Goal: Navigation & Orientation: Find specific page/section

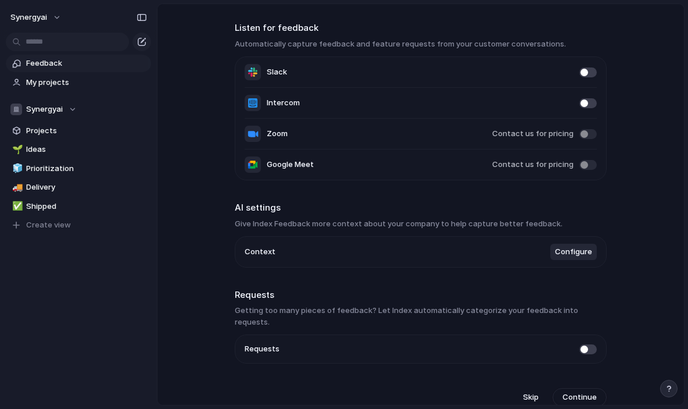
scroll to position [42, 0]
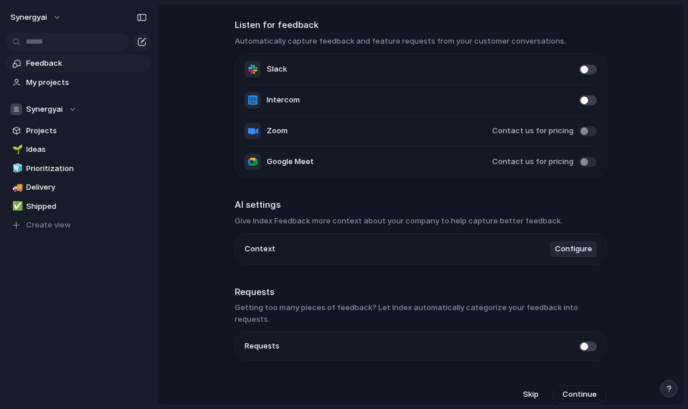
click at [586, 341] on span at bounding box center [587, 346] width 17 height 10
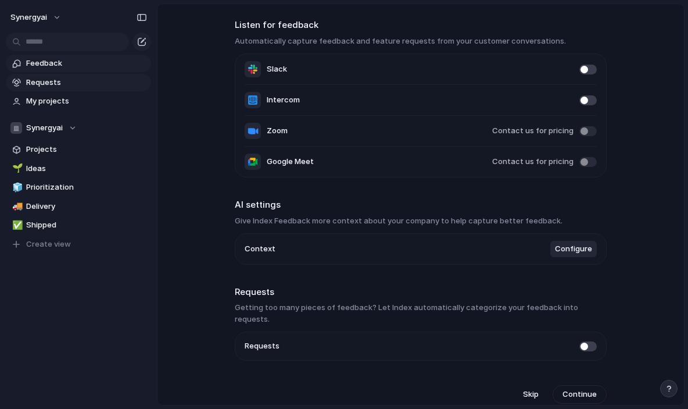
click at [104, 85] on span "Requests" at bounding box center [86, 83] width 121 height 12
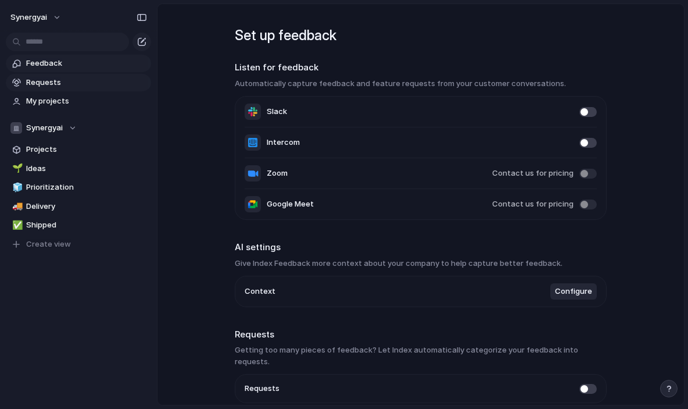
click at [107, 69] on span "Feedback" at bounding box center [86, 64] width 121 height 12
click at [105, 74] on link "Requests" at bounding box center [78, 82] width 145 height 17
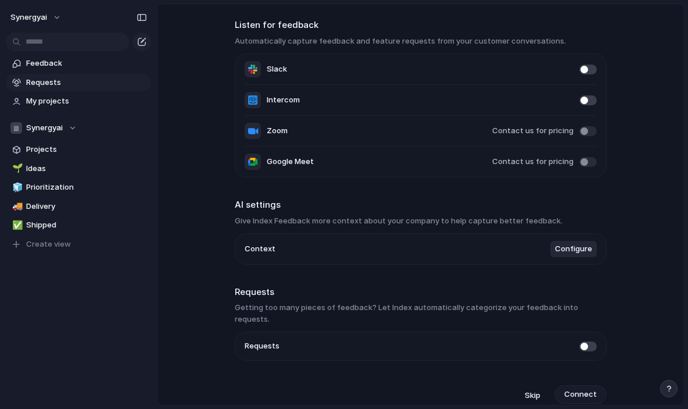
click at [589, 388] on span "Connect" at bounding box center [580, 394] width 33 height 12
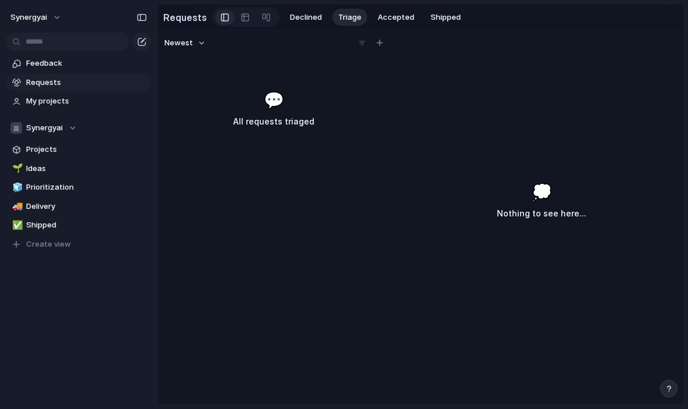
click at [285, 125] on h3 "All requests triaged" at bounding box center [274, 121] width 178 height 14
click at [465, 118] on div "Newest 💬 All requests triaged 💭 Nothing to see here..." at bounding box center [420, 218] width 526 height 374
click at [295, 100] on div "💬 All requests triaged" at bounding box center [274, 108] width 228 height 41
click at [306, 20] on span "Declined" at bounding box center [306, 18] width 32 height 12
click at [364, 20] on div "Declined Triage Accepted Shipped" at bounding box center [375, 17] width 182 height 17
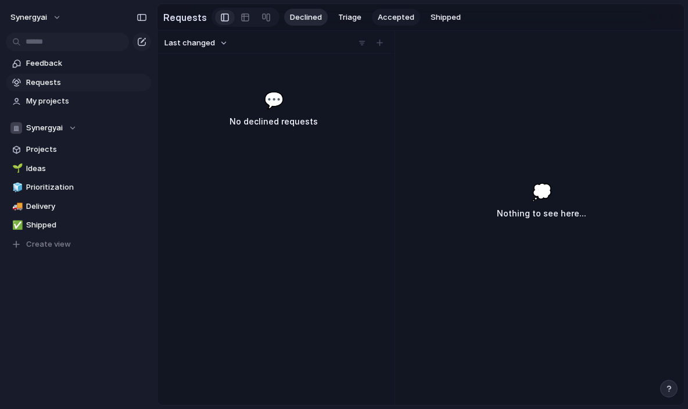
click at [381, 20] on span "Accepted" at bounding box center [396, 18] width 37 height 12
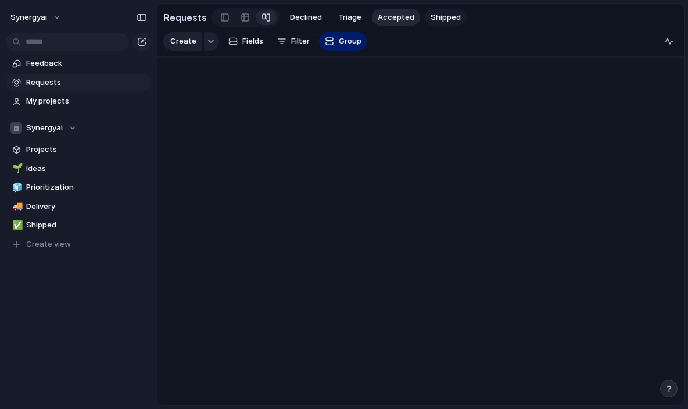
click at [432, 18] on span "Shipped" at bounding box center [446, 18] width 30 height 12
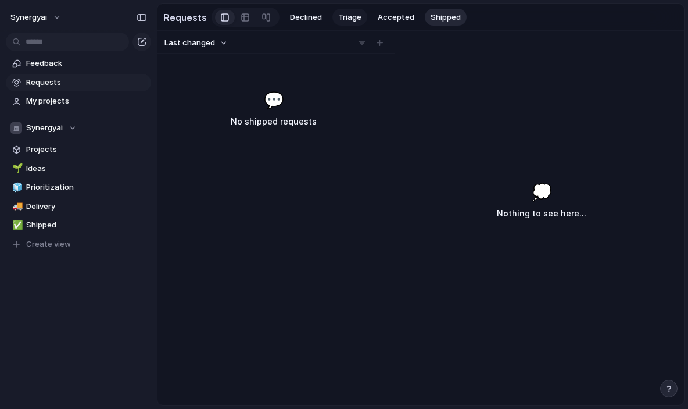
click at [338, 21] on span "Triage" at bounding box center [349, 18] width 23 height 12
click at [380, 18] on span "Accepted" at bounding box center [396, 18] width 37 height 12
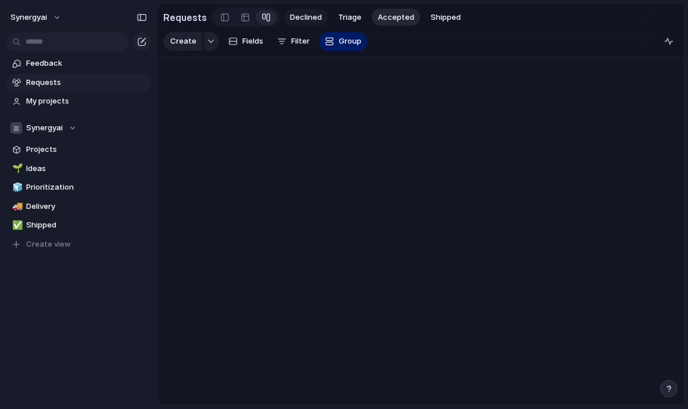
click at [311, 20] on span "Declined" at bounding box center [306, 18] width 32 height 12
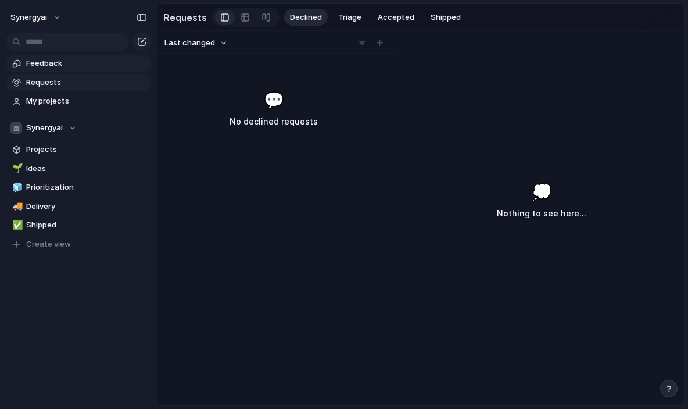
click at [74, 70] on link "Feedback" at bounding box center [78, 63] width 145 height 17
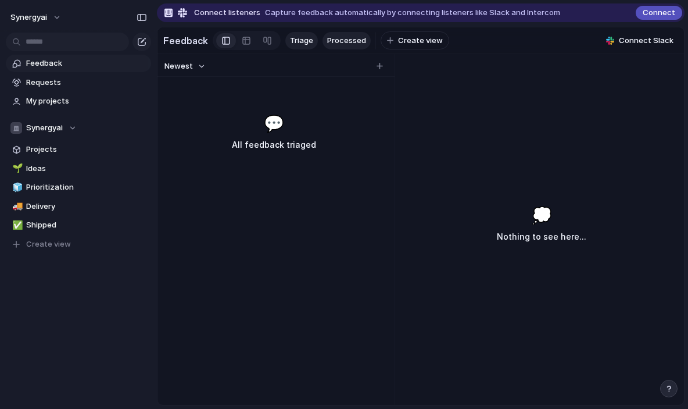
click at [328, 42] on span "Processed" at bounding box center [346, 41] width 39 height 12
click at [305, 41] on span "Triage" at bounding box center [301, 41] width 23 height 12
click at [663, 12] on span "Connect" at bounding box center [659, 13] width 33 height 12
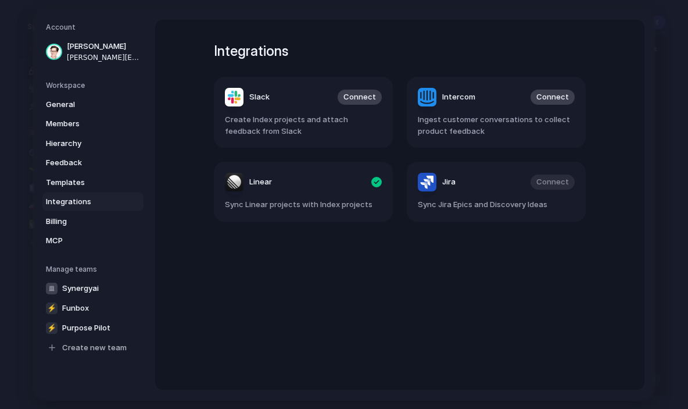
click at [83, 203] on span "Integrations" at bounding box center [83, 202] width 74 height 12
click at [77, 225] on span "Billing" at bounding box center [83, 221] width 74 height 12
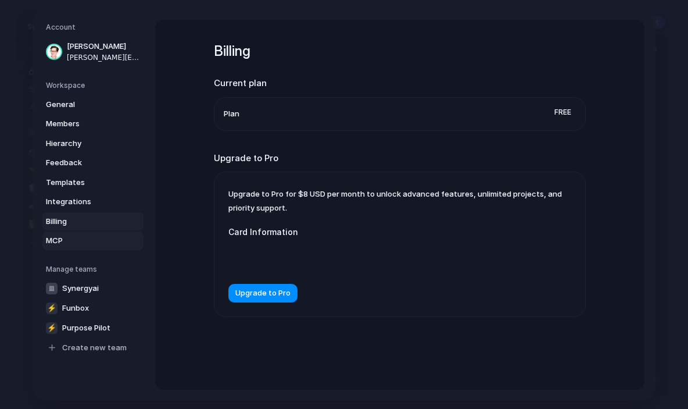
click at [74, 241] on span "MCP" at bounding box center [83, 241] width 74 height 12
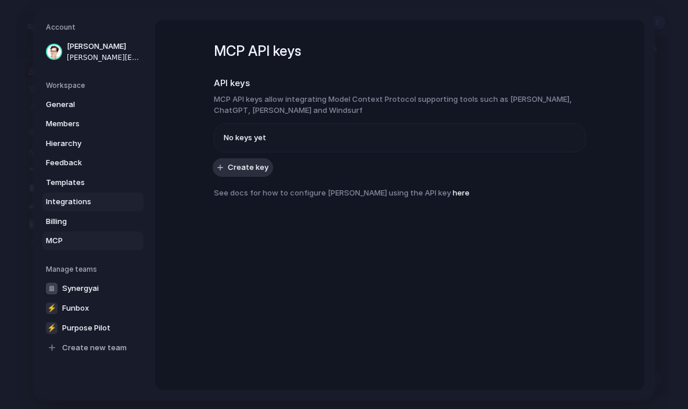
click at [87, 204] on span "Integrations" at bounding box center [83, 202] width 74 height 12
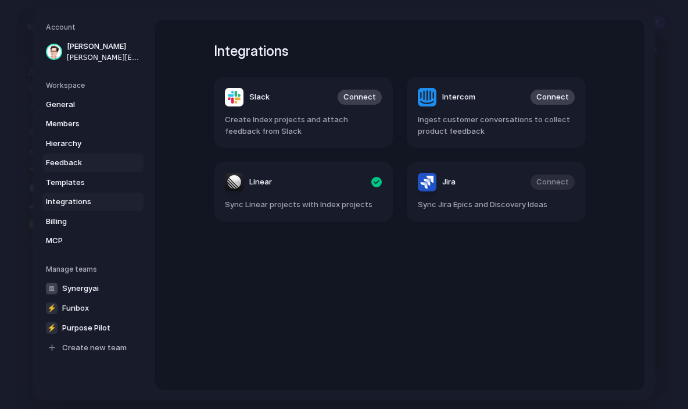
click at [94, 170] on link "Feedback" at bounding box center [92, 162] width 101 height 19
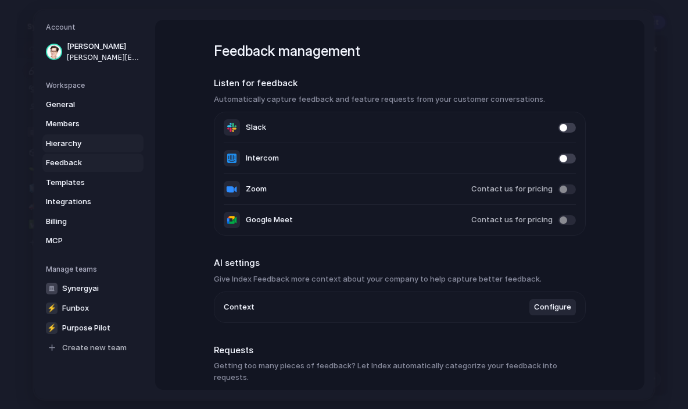
click at [97, 145] on span "Hierarchy" at bounding box center [83, 143] width 74 height 12
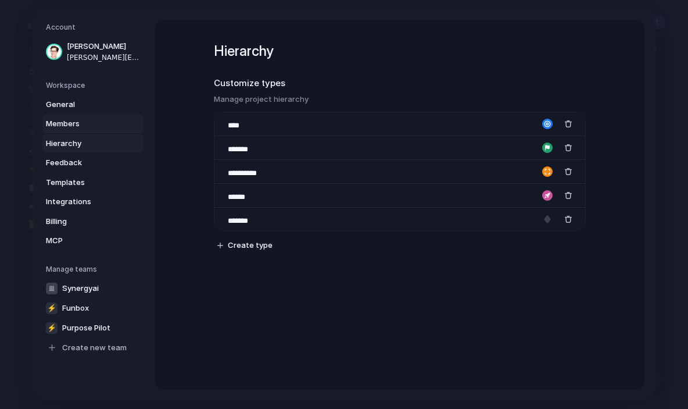
click at [100, 124] on span "Members" at bounding box center [83, 124] width 74 height 12
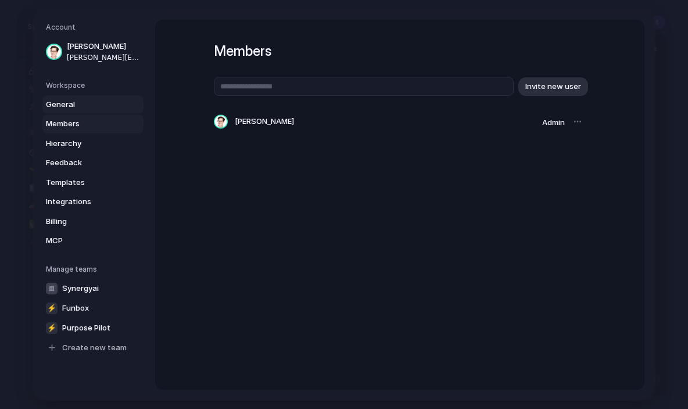
click at [99, 108] on span "General" at bounding box center [83, 104] width 74 height 12
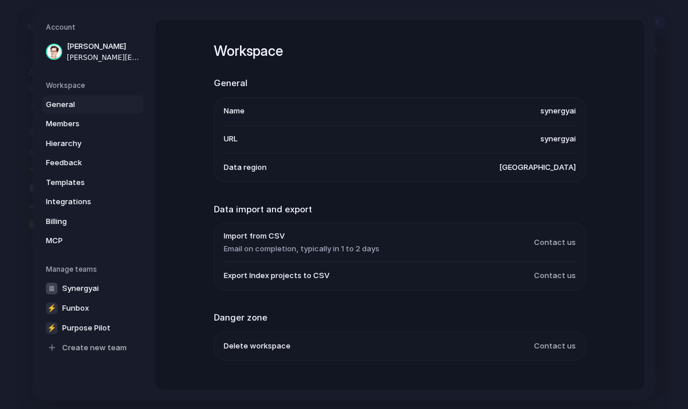
click at [96, 86] on h5 "Workspace" at bounding box center [95, 85] width 98 height 10
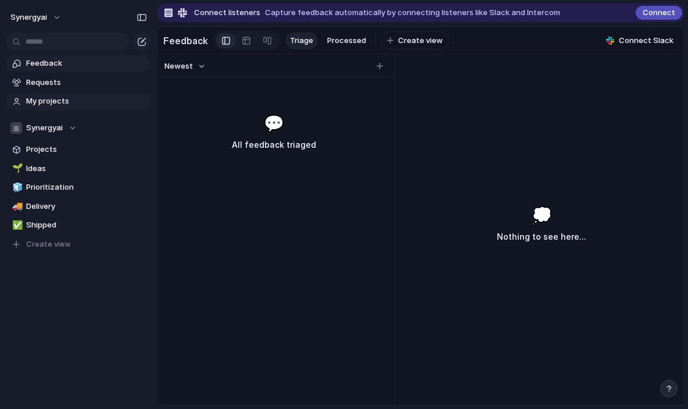
click at [61, 100] on span "My projects" at bounding box center [86, 101] width 121 height 12
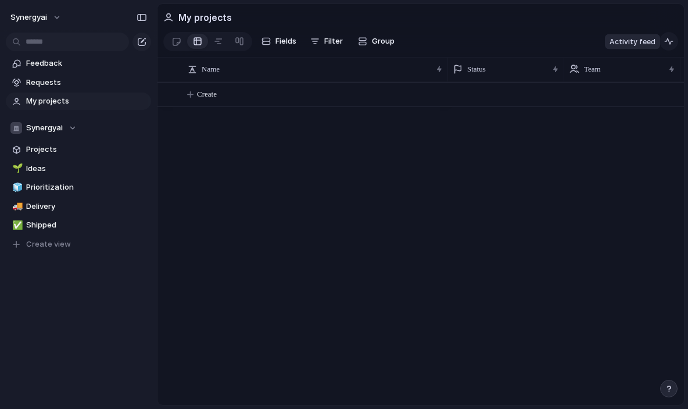
click at [671, 41] on div "button" at bounding box center [668, 41] width 9 height 9
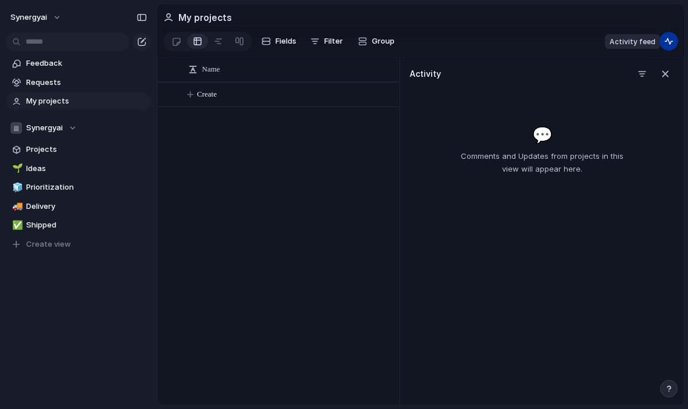
click at [671, 41] on div "button" at bounding box center [668, 41] width 9 height 9
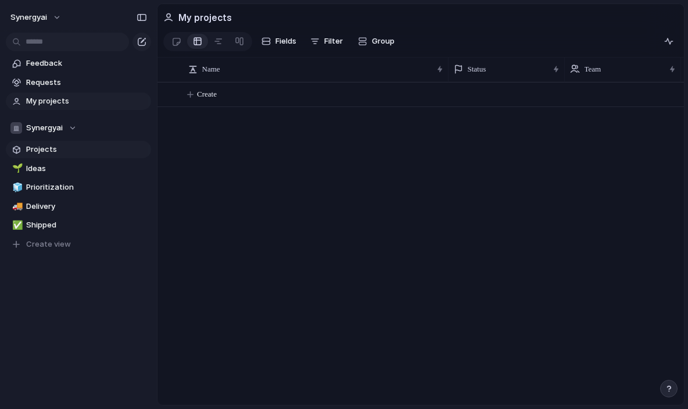
click at [101, 151] on span "Projects" at bounding box center [86, 150] width 121 height 12
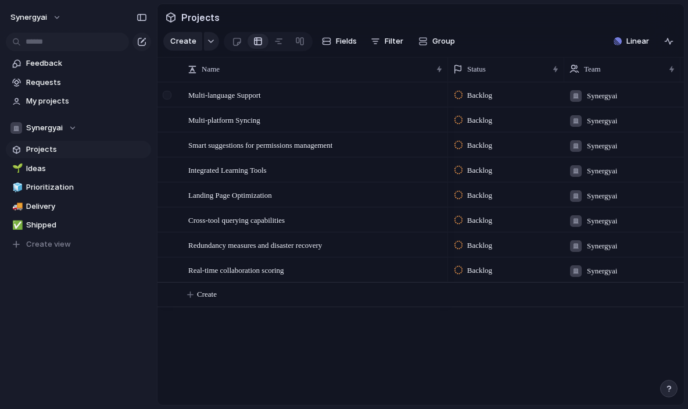
click at [171, 96] on div at bounding box center [167, 95] width 9 height 9
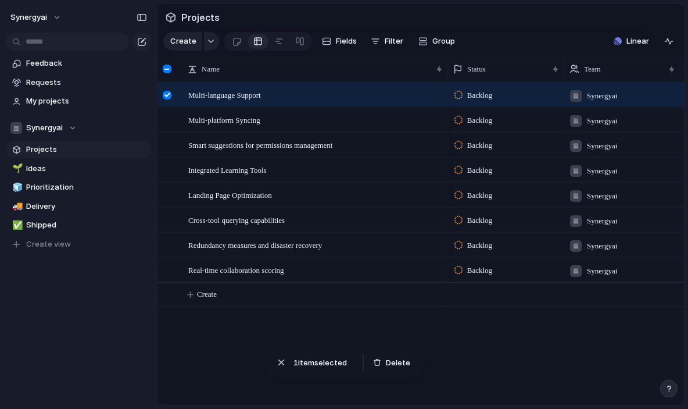
click at [168, 76] on div at bounding box center [168, 69] width 22 height 24
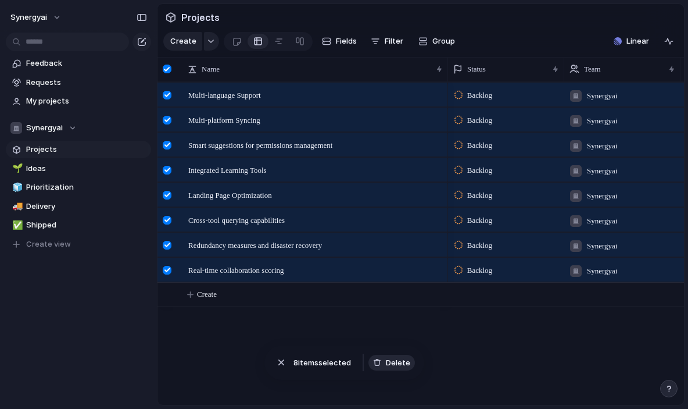
click at [387, 360] on span "Delete" at bounding box center [398, 363] width 24 height 12
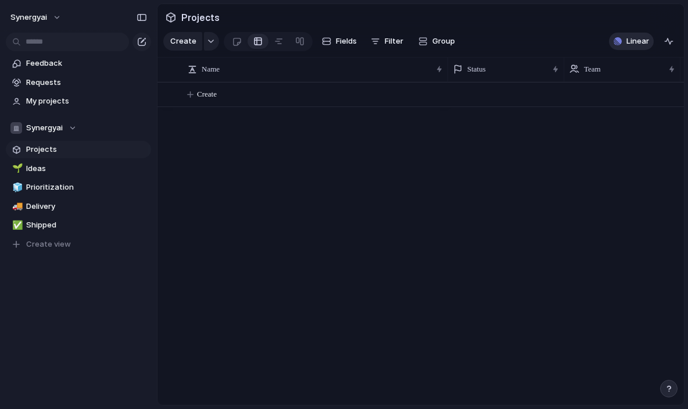
click at [638, 39] on span "Linear" at bounding box center [637, 41] width 23 height 12
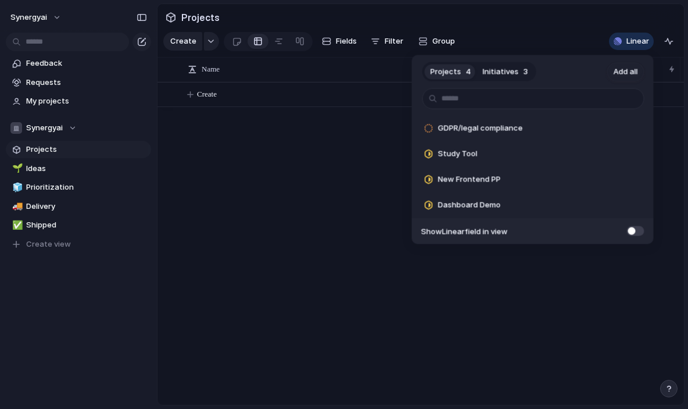
click at [497, 74] on span "Initiatives" at bounding box center [501, 72] width 36 height 12
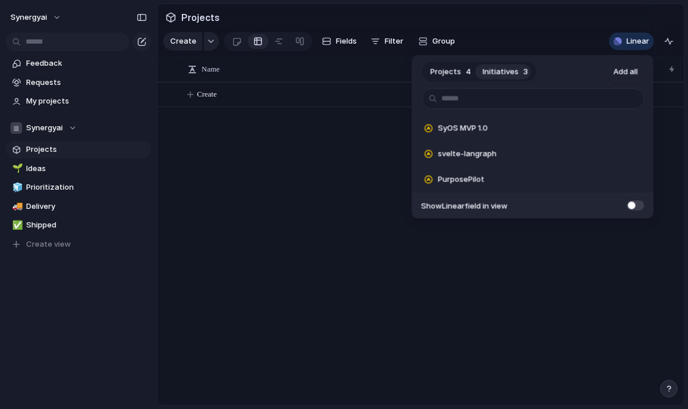
click at [452, 78] on button "Projects 4" at bounding box center [451, 71] width 52 height 19
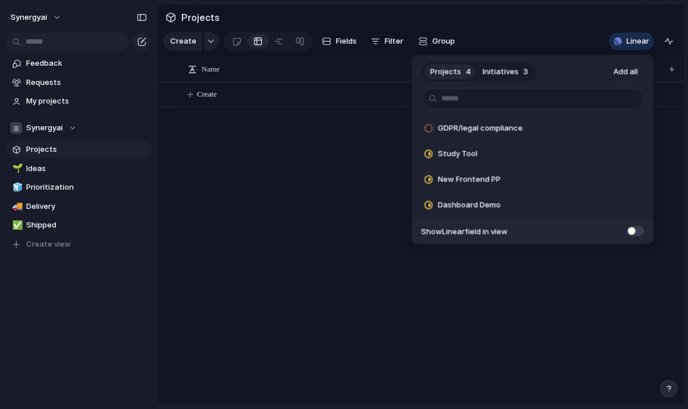
click at [635, 231] on span at bounding box center [635, 230] width 17 height 10
click at [607, 181] on span "Add" at bounding box center [605, 180] width 15 height 12
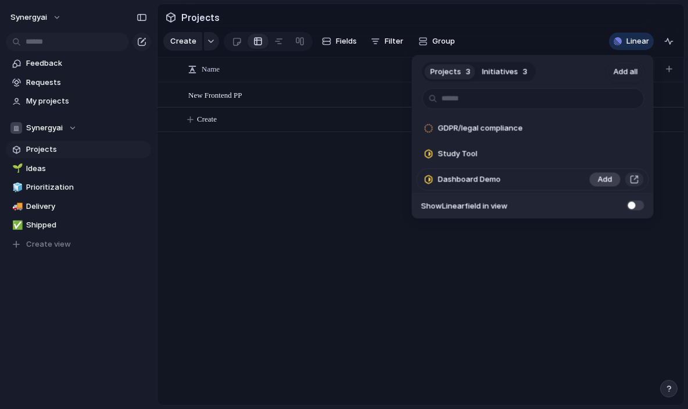
click at [606, 183] on span "Add" at bounding box center [605, 180] width 15 height 12
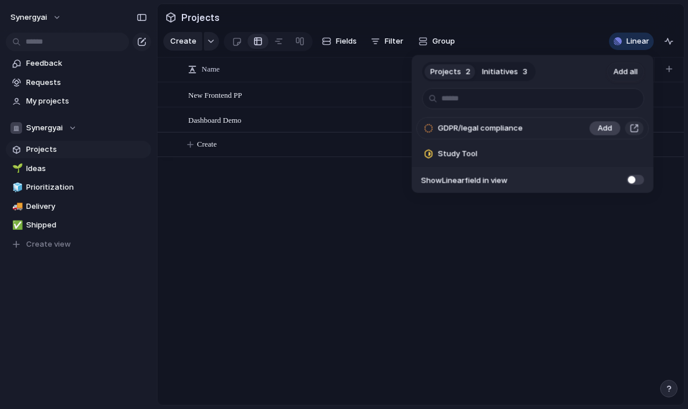
click at [597, 130] on button "Add" at bounding box center [605, 128] width 31 height 14
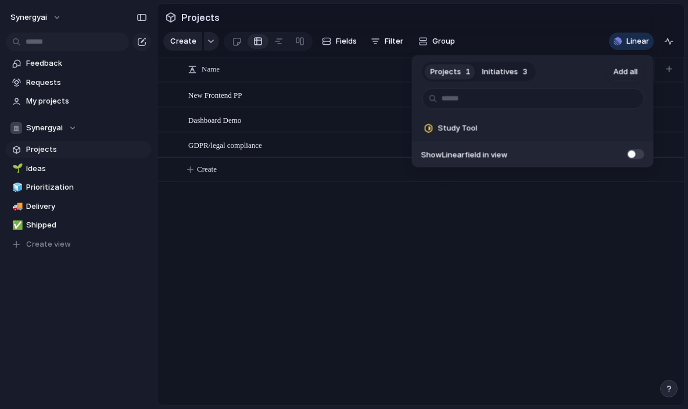
click at [436, 209] on div "Projects 1 Initiatives 3 Add all Study Tool Add Show Linear field in view" at bounding box center [344, 204] width 688 height 409
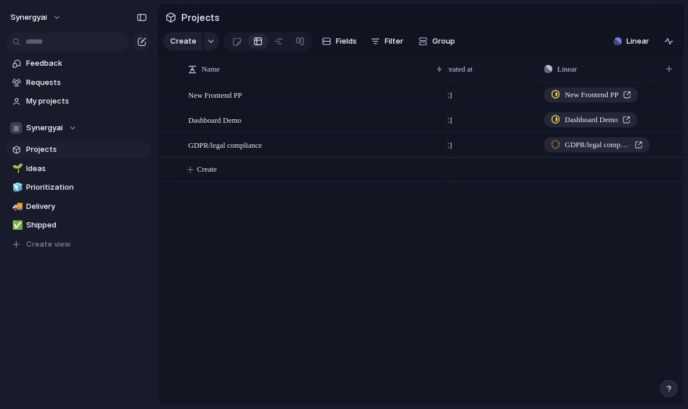
scroll to position [0, 607]
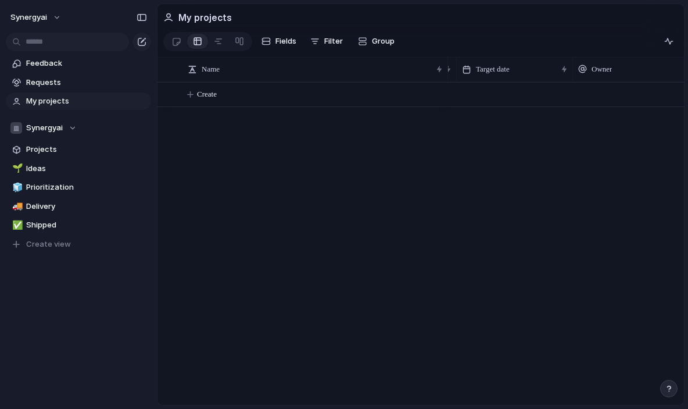
scroll to position [0, 375]
click at [85, 150] on span "Projects" at bounding box center [86, 150] width 121 height 12
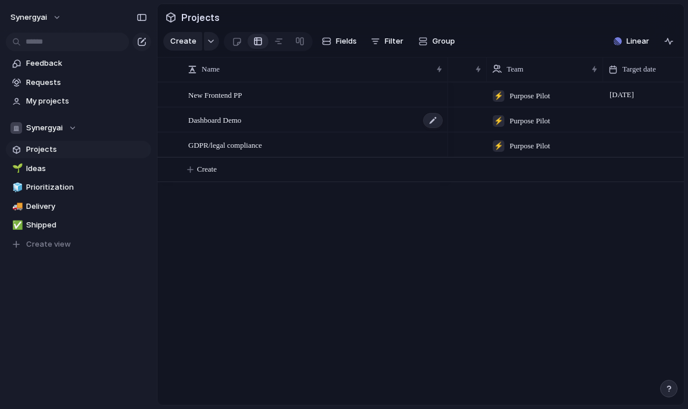
scroll to position [0, 117]
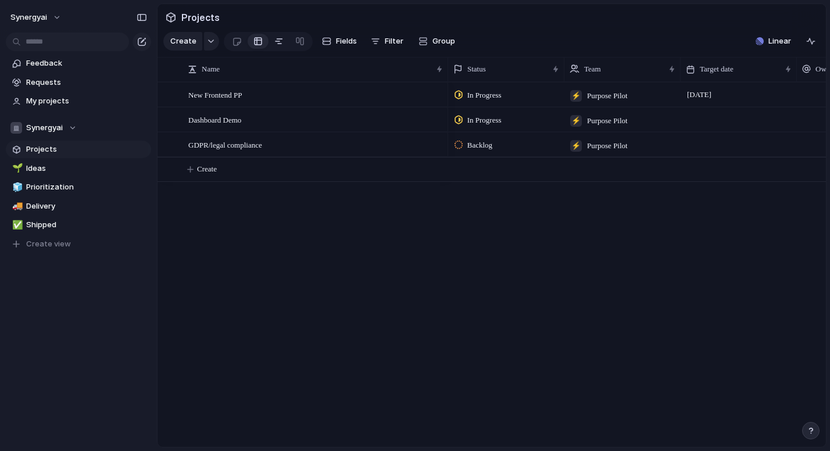
click at [274, 39] on div at bounding box center [278, 41] width 9 height 19
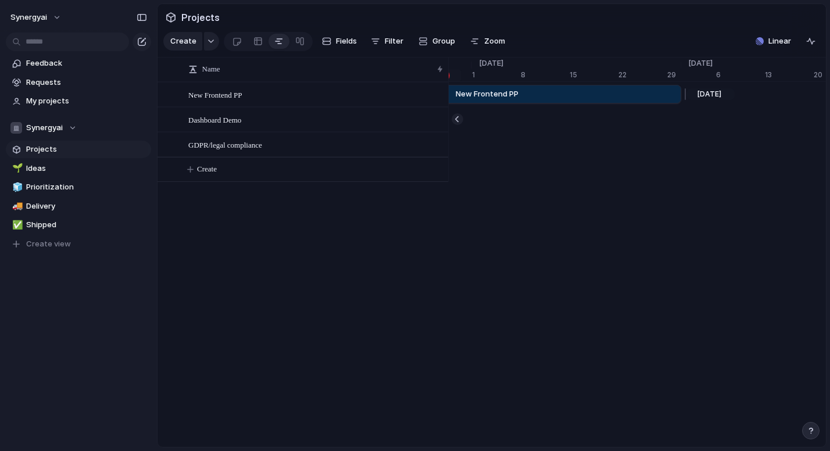
click at [488, 98] on span "New Frontend PP" at bounding box center [487, 94] width 63 height 12
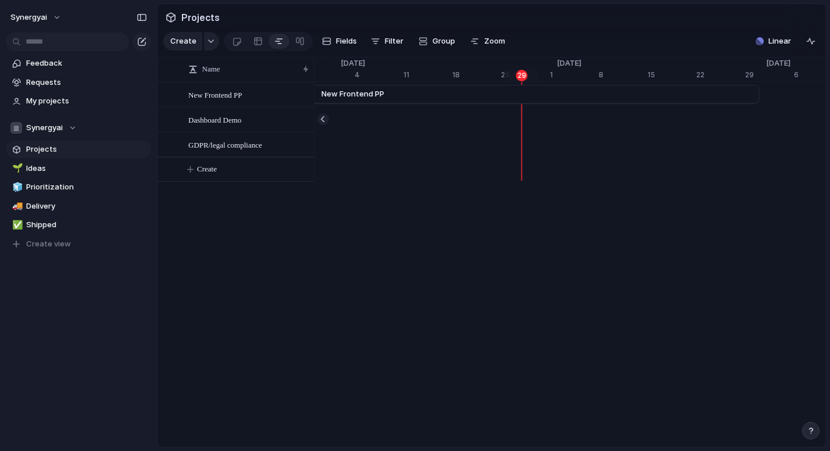
drag, startPoint x: 447, startPoint y: 70, endPoint x: 313, endPoint y: 84, distance: 135.0
click at [313, 84] on div "Name New Frontend PP Dashboard Demo GDPR/legal compliance Create" at bounding box center [235, 132] width 156 height 100
click at [490, 40] on span "Zoom" at bounding box center [494, 41] width 21 height 12
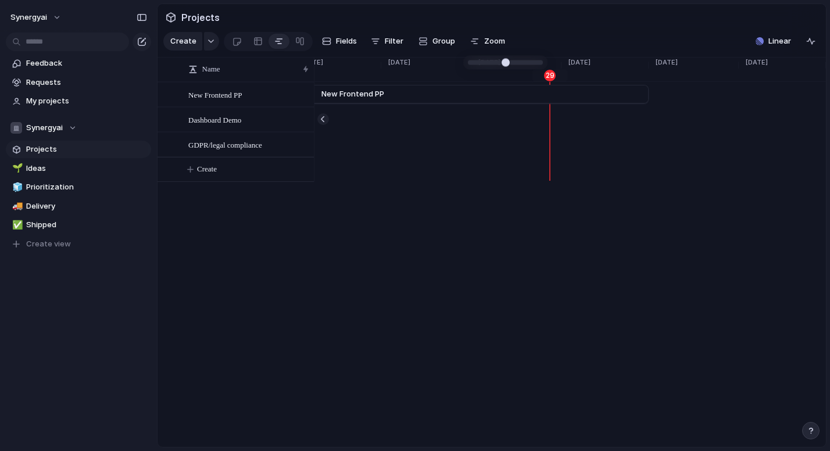
type input "*"
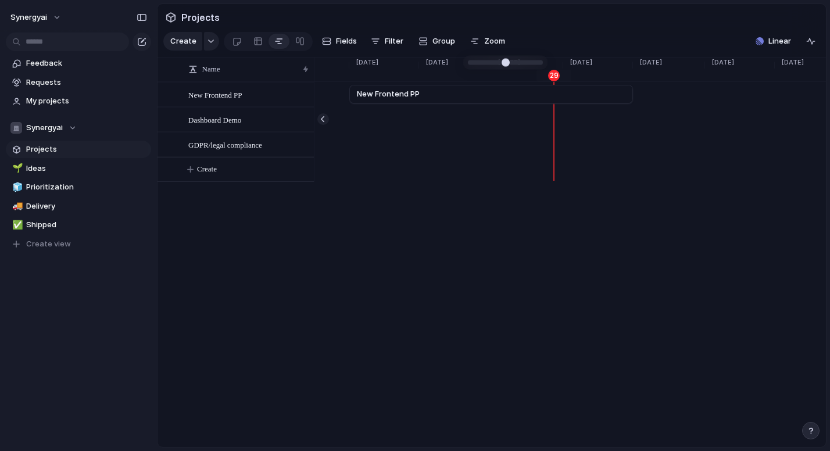
drag, startPoint x: 502, startPoint y: 62, endPoint x: 478, endPoint y: 66, distance: 24.2
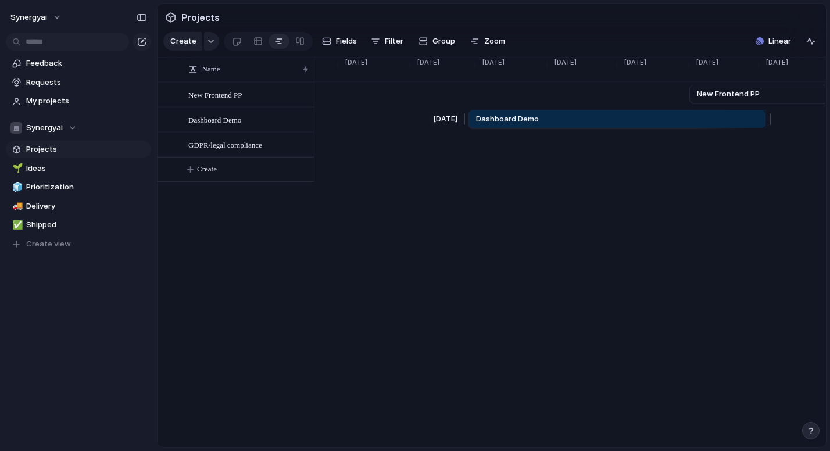
drag, startPoint x: 522, startPoint y: 114, endPoint x: 764, endPoint y: 119, distance: 241.8
click at [687, 119] on div at bounding box center [768, 119] width 14 height 19
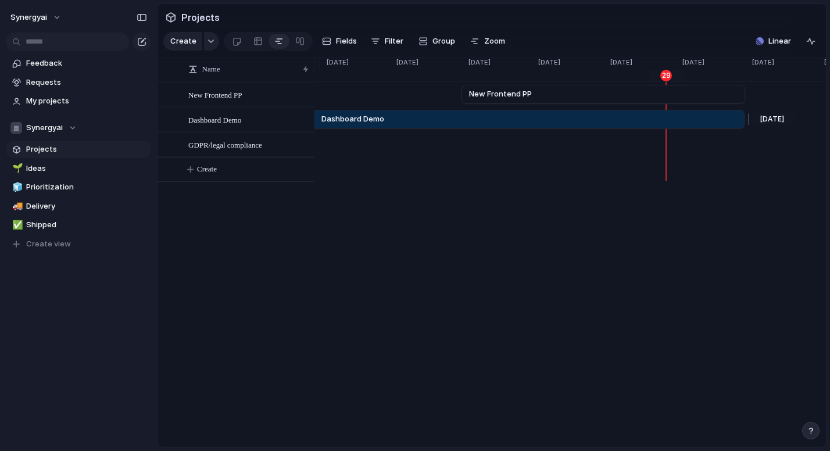
drag, startPoint x: 536, startPoint y: 123, endPoint x: 743, endPoint y: 112, distance: 206.6
click at [687, 112] on div at bounding box center [747, 119] width 14 height 19
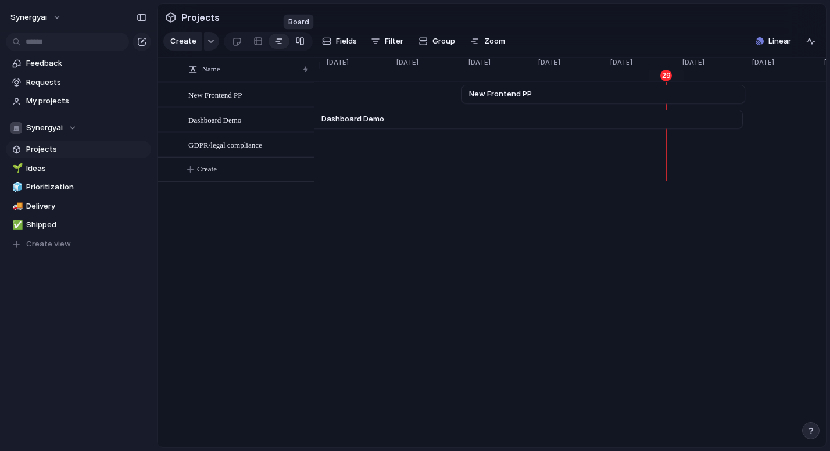
click at [299, 37] on div at bounding box center [299, 41] width 9 height 19
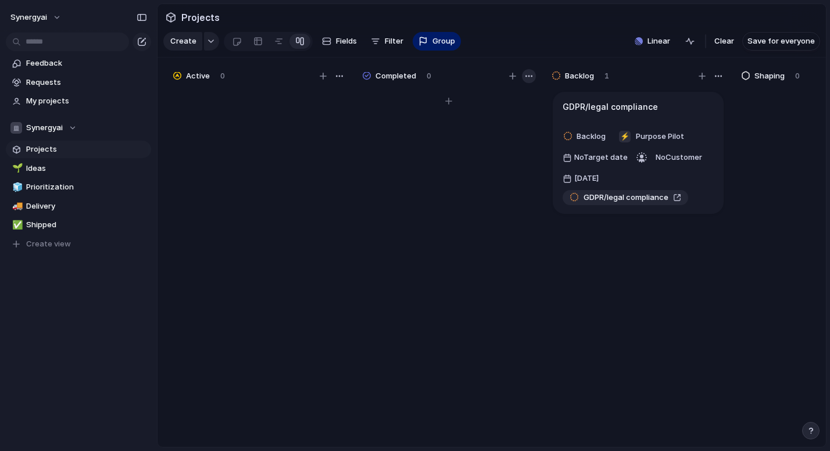
drag, startPoint x: 396, startPoint y: 77, endPoint x: 532, endPoint y: 80, distance: 135.4
click at [532, 80] on div "Completed 0" at bounding box center [448, 76] width 174 height 16
click at [532, 80] on div "button" at bounding box center [528, 75] width 9 height 9
click at [532, 80] on div "Change color" at bounding box center [415, 225] width 830 height 451
drag, startPoint x: 567, startPoint y: 77, endPoint x: 495, endPoint y: 91, distance: 73.4
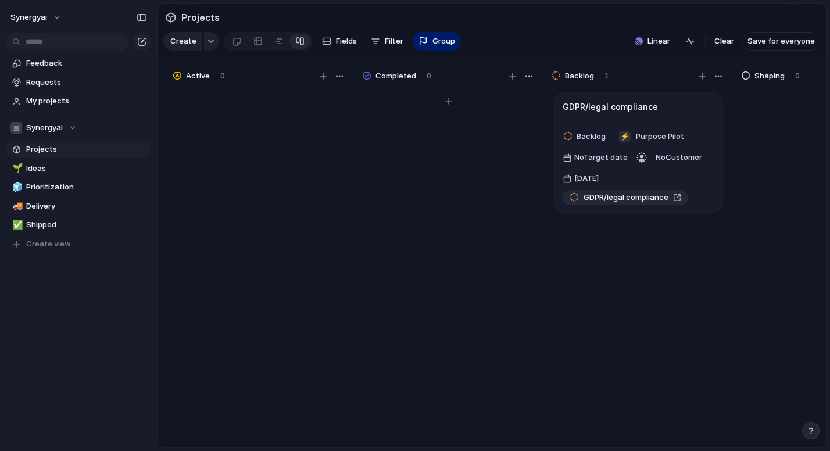
click at [495, 91] on div "Planned 0 Active 0 Completed 0 Backlog 1 GDPR/legal compliance Backlog ⚡ Purpos…" at bounding box center [827, 256] width 1711 height 396
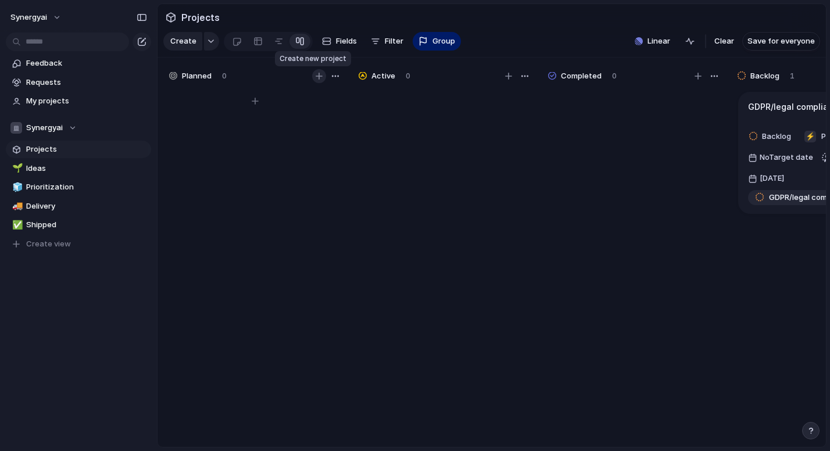
scroll to position [0, 12]
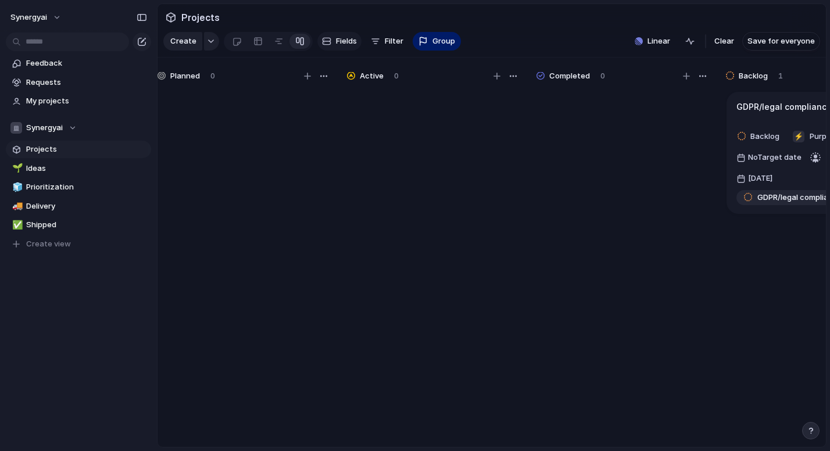
click at [341, 44] on span "Fields" at bounding box center [346, 41] width 21 height 12
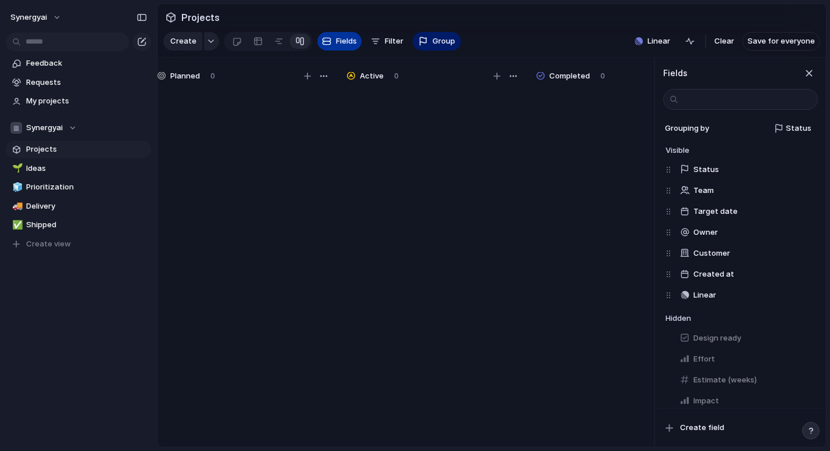
click at [341, 44] on span "Fields" at bounding box center [346, 41] width 21 height 12
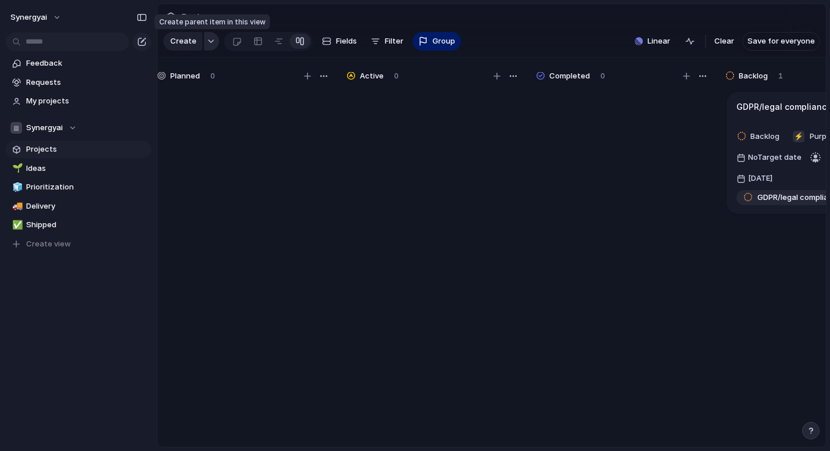
click at [213, 42] on button "button" at bounding box center [211, 41] width 15 height 19
click at [213, 42] on div "Goal Program Initiative Launch Request Project Customize" at bounding box center [415, 225] width 830 height 451
click at [49, 184] on span "Prioritization" at bounding box center [86, 187] width 121 height 12
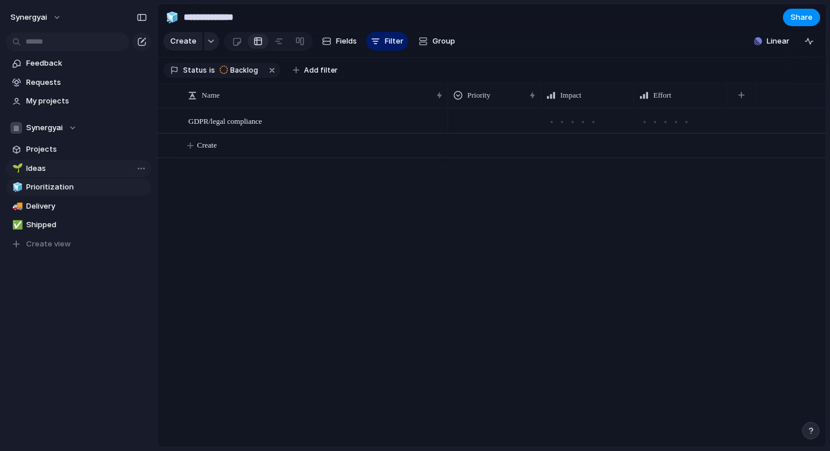
click at [52, 173] on span "Ideas" at bounding box center [86, 169] width 121 height 12
type input "*****"
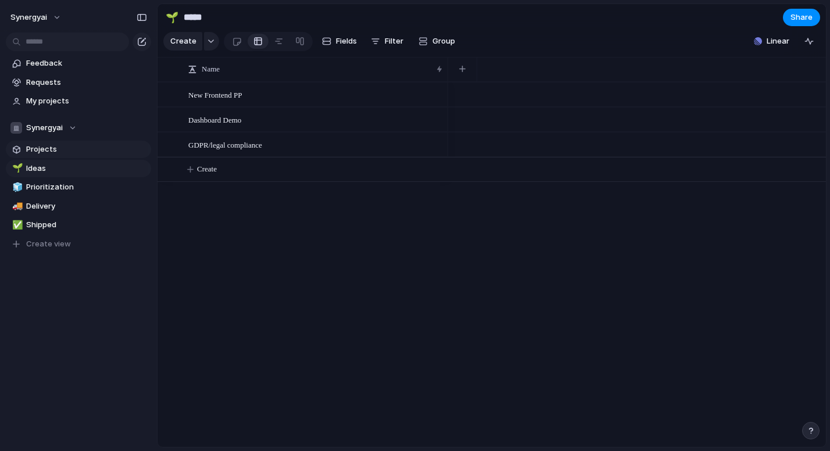
click at [59, 152] on span "Projects" at bounding box center [86, 150] width 121 height 12
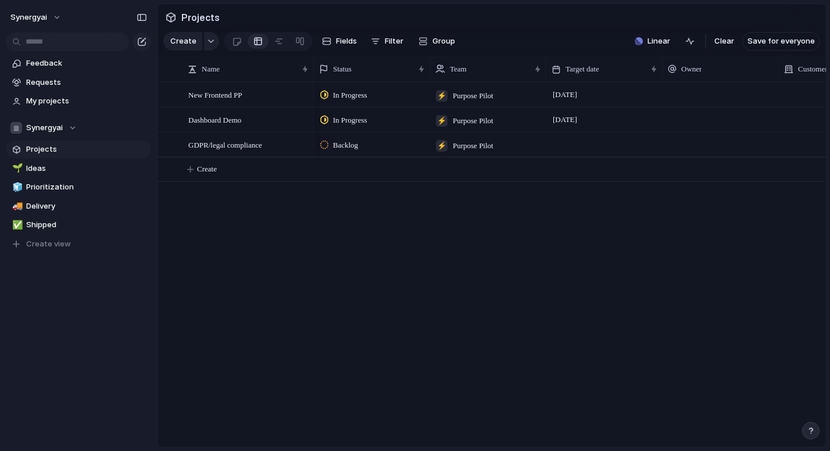
click at [68, 146] on span "Projects" at bounding box center [86, 150] width 121 height 12
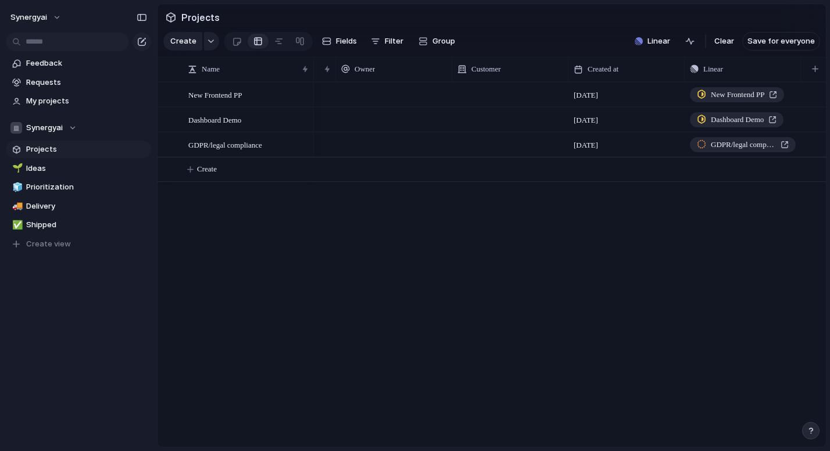
scroll to position [0, 324]
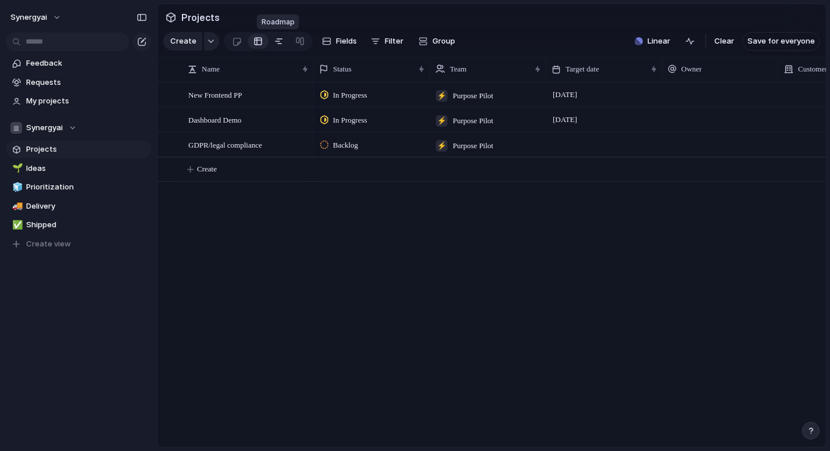
click at [285, 42] on link at bounding box center [278, 41] width 21 height 19
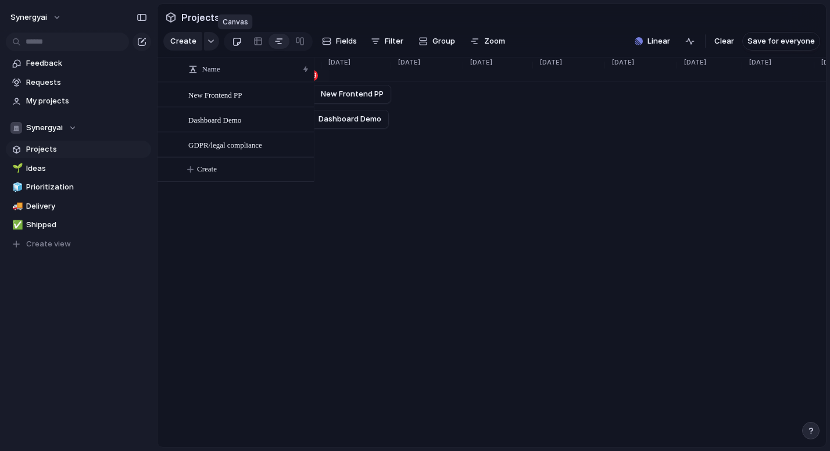
click at [236, 46] on div at bounding box center [237, 41] width 10 height 19
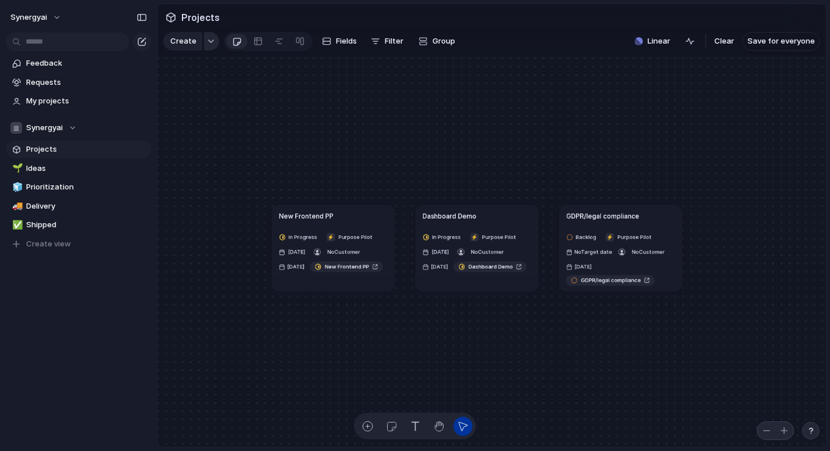
click at [205, 44] on button "button" at bounding box center [211, 41] width 15 height 19
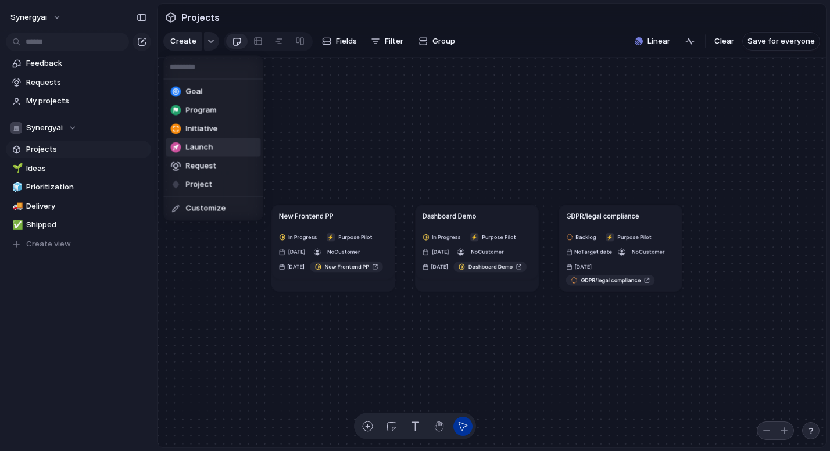
click at [352, 134] on div "Goal Program Initiative Launch Request Project Customize" at bounding box center [415, 225] width 830 height 451
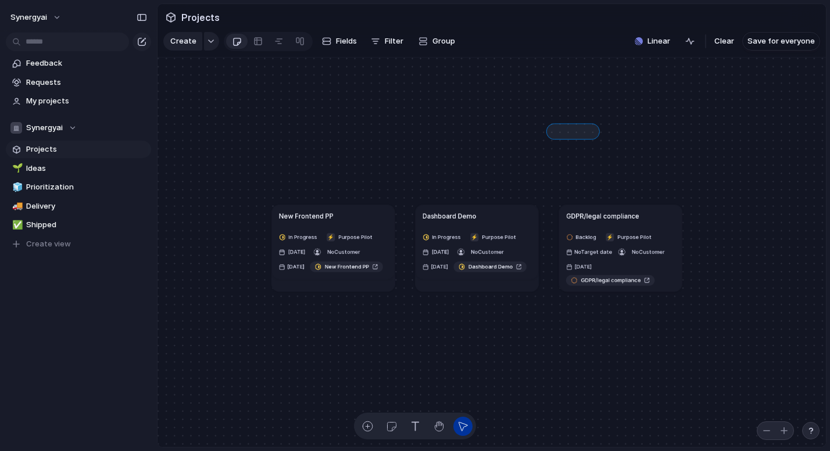
drag, startPoint x: 594, startPoint y: 128, endPoint x: 538, endPoint y: 139, distance: 57.3
click at [687, 35] on button "button" at bounding box center [689, 41] width 19 height 19
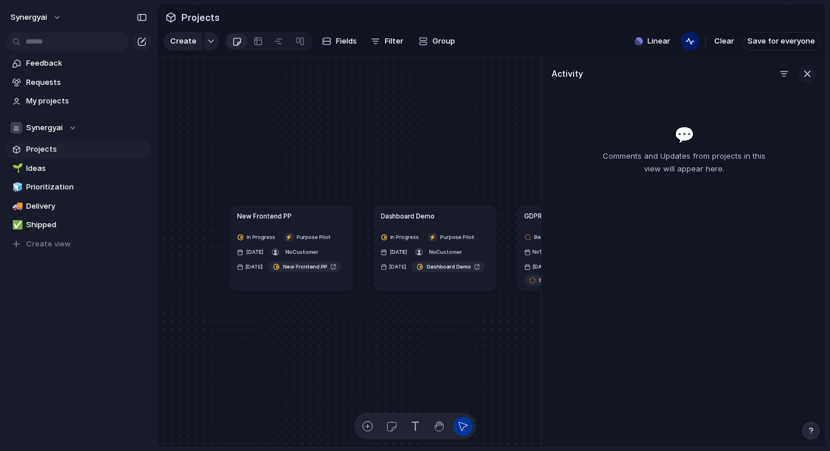
click at [687, 68] on div "button" at bounding box center [807, 73] width 13 height 13
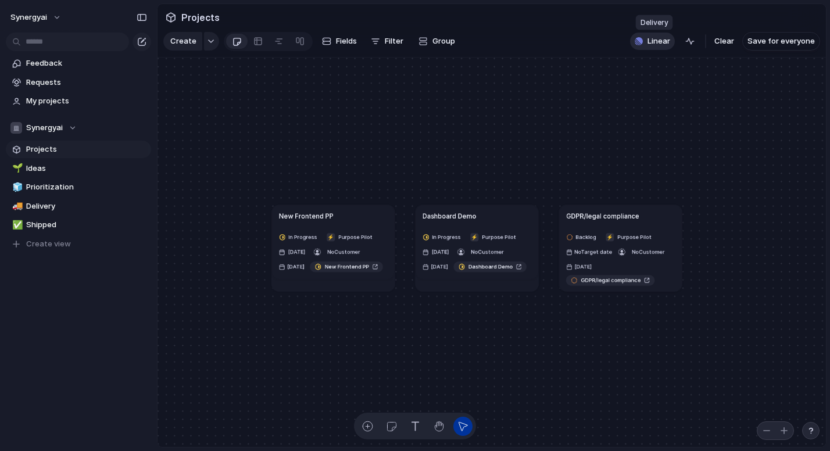
click at [662, 41] on span "Linear" at bounding box center [658, 41] width 23 height 12
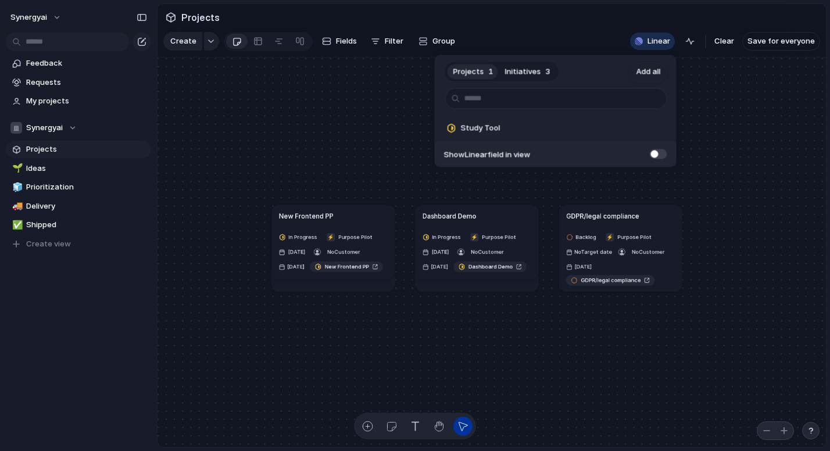
click at [526, 76] on span "Initiatives" at bounding box center [523, 72] width 36 height 12
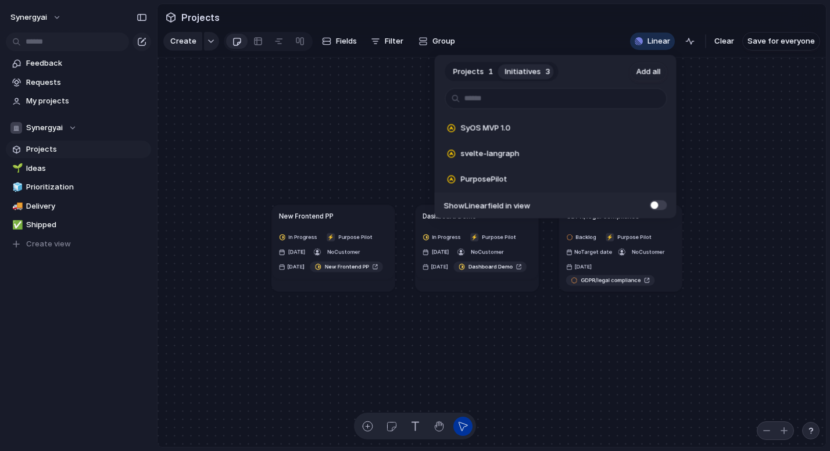
click at [526, 76] on span "Initiatives" at bounding box center [523, 72] width 36 height 12
click at [491, 70] on span "1" at bounding box center [491, 72] width 5 height 12
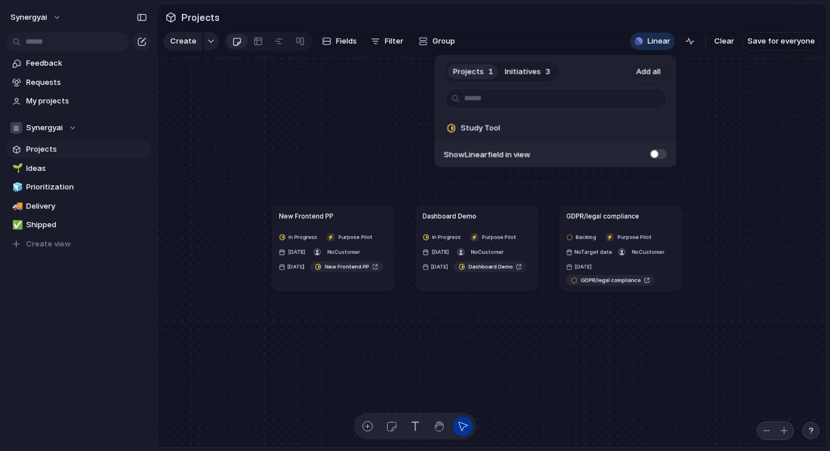
click at [676, 37] on div "Projects 1 Initiatives 3 Add all Study Tool Add Show Linear field in view" at bounding box center [415, 225] width 830 height 451
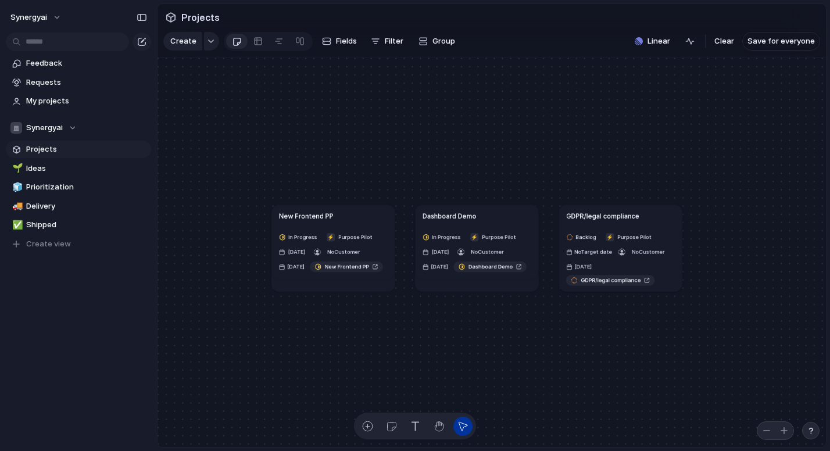
click at [212, 19] on span "Projects" at bounding box center [200, 17] width 43 height 21
click at [143, 26] on div at bounding box center [141, 17] width 19 height 19
click at [143, 23] on button "button" at bounding box center [141, 17] width 19 height 19
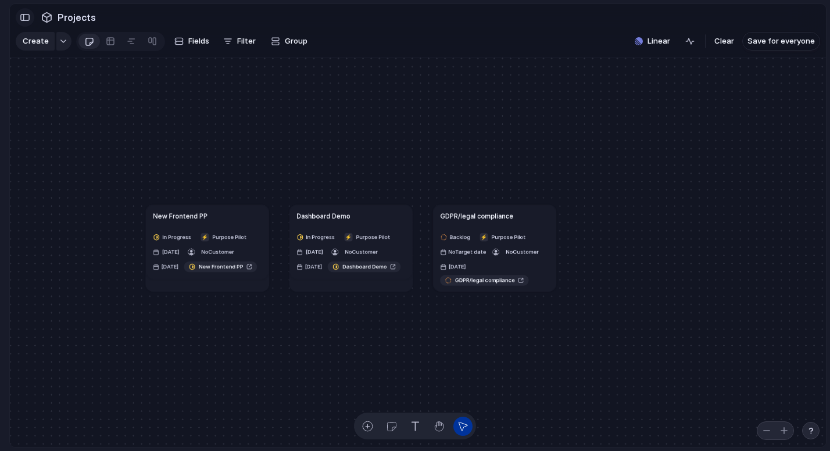
click at [29, 17] on div "button" at bounding box center [25, 17] width 10 height 8
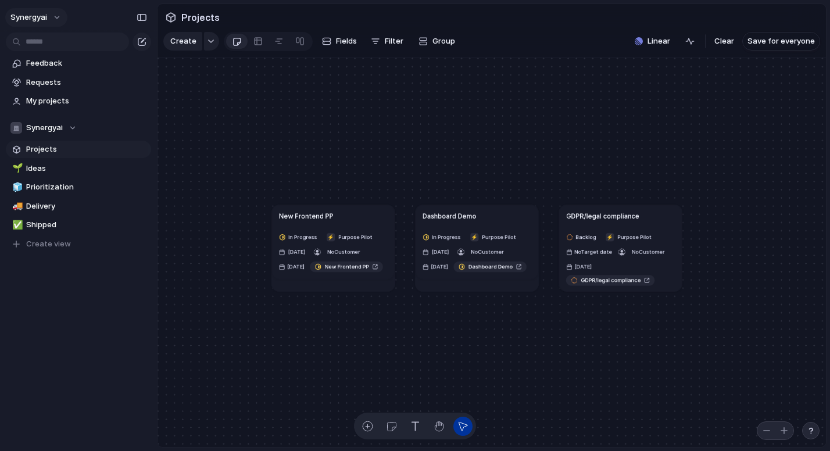
click at [34, 17] on span "synergyai" at bounding box center [28, 18] width 37 height 12
click at [53, 40] on span "Settings" at bounding box center [43, 44] width 32 height 12
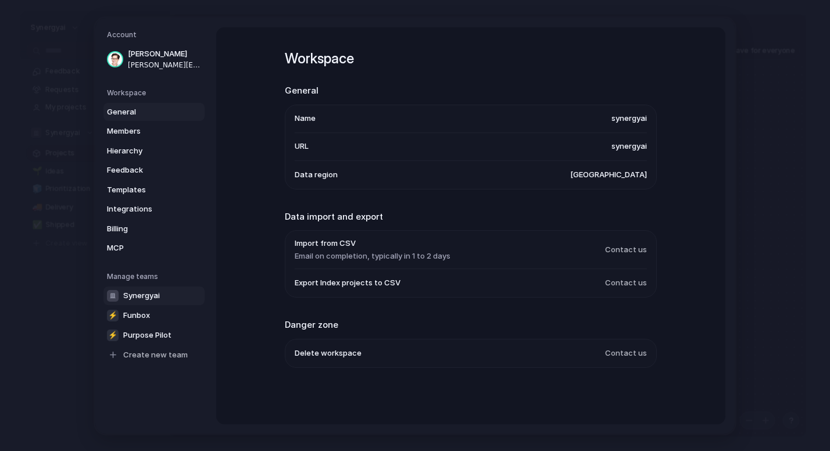
click at [146, 296] on span "Synergyai" at bounding box center [141, 295] width 37 height 12
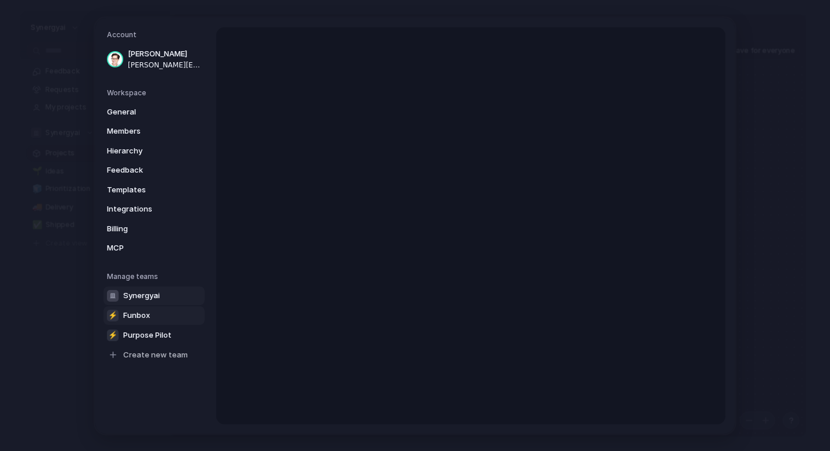
click at [152, 308] on link "⚡ Funbox" at bounding box center [153, 315] width 101 height 19
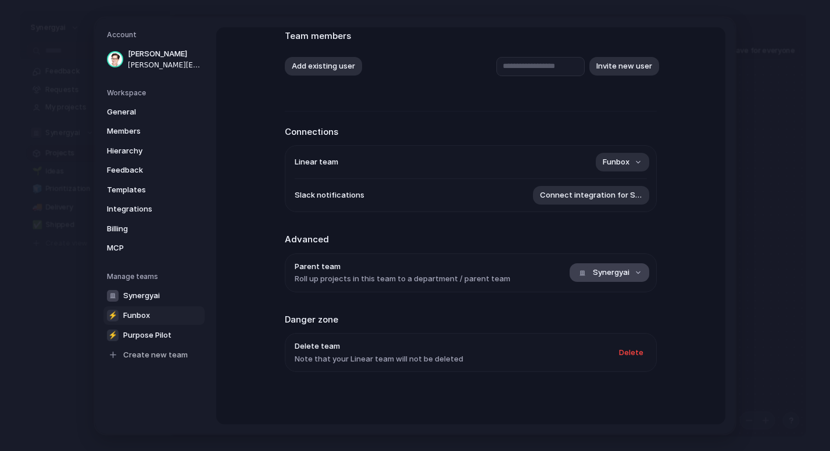
click at [607, 269] on span "Synergyai" at bounding box center [611, 273] width 37 height 12
click at [527, 266] on li "Parent team Roll up projects in this team to a department / parent team Synergy…" at bounding box center [471, 272] width 352 height 38
click at [151, 223] on span "Billing" at bounding box center [144, 229] width 74 height 12
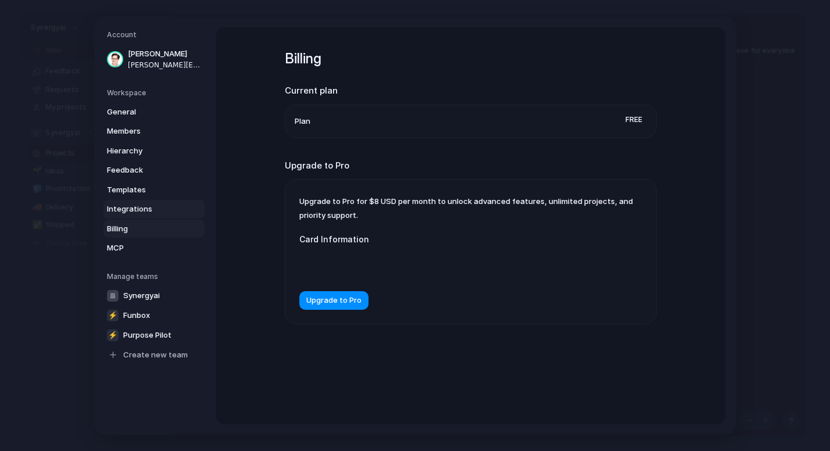
click at [149, 216] on link "Integrations" at bounding box center [153, 209] width 101 height 19
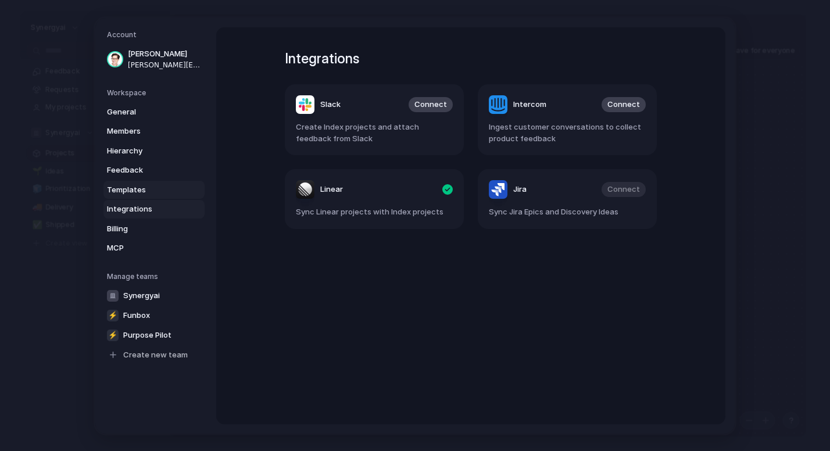
click at [155, 192] on span "Templates" at bounding box center [144, 190] width 74 height 12
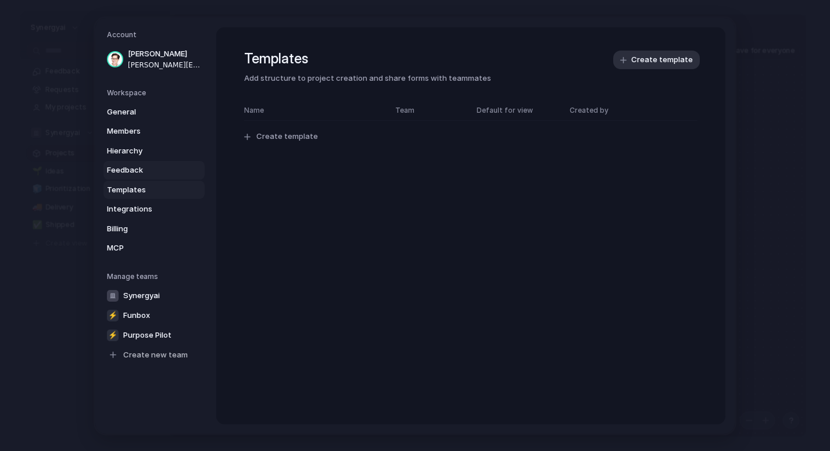
click at [158, 171] on span "Feedback" at bounding box center [144, 170] width 74 height 12
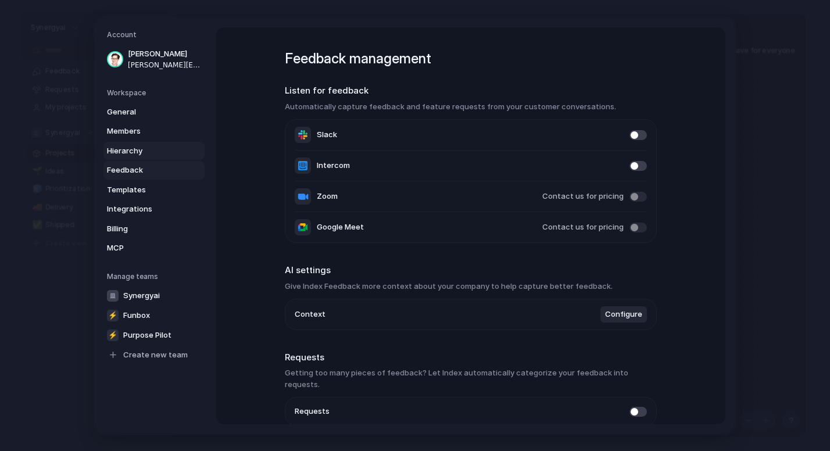
click at [156, 152] on span "Hierarchy" at bounding box center [144, 151] width 74 height 12
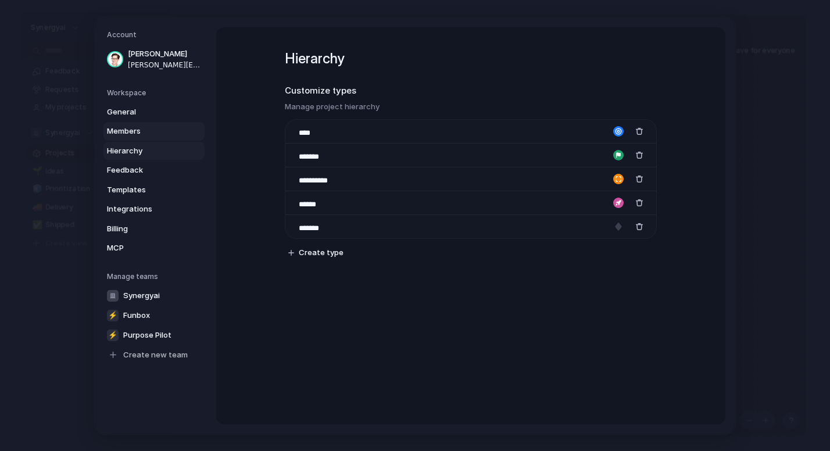
click at [156, 131] on span "Members" at bounding box center [144, 132] width 74 height 12
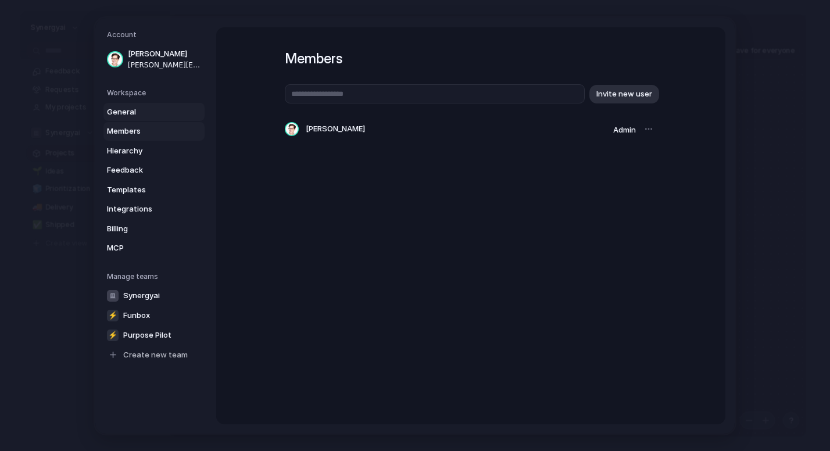
click at [156, 113] on span "General" at bounding box center [144, 112] width 74 height 12
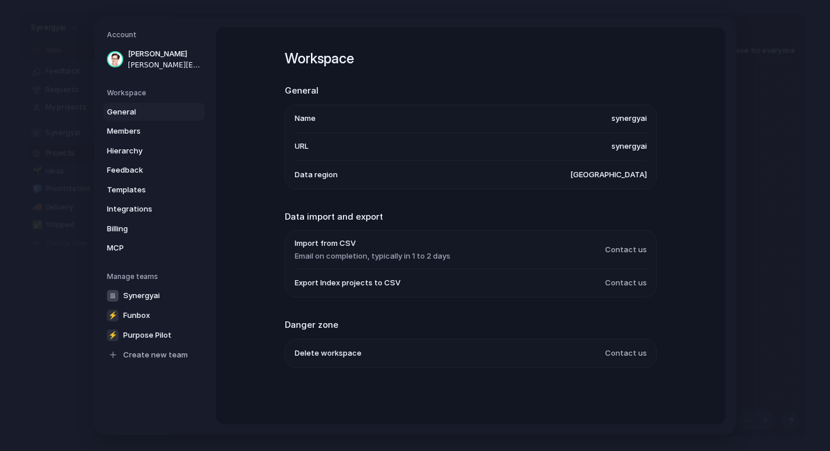
click at [156, 94] on h5 "Workspace" at bounding box center [156, 92] width 98 height 10
click at [427, 19] on div "Account [PERSON_NAME] [PERSON_NAME][EMAIL_ADDRESS][DOMAIN_NAME] Workspace Gener…" at bounding box center [414, 225] width 639 height 415
